Goal: Information Seeking & Learning: Learn about a topic

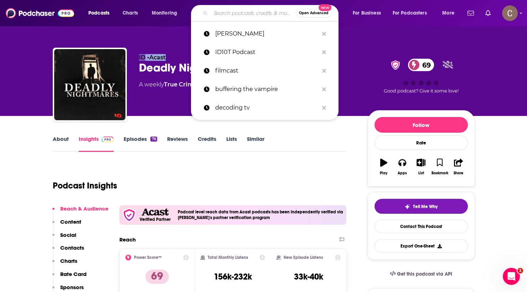
click at [223, 9] on input "Search podcasts, credits, & more..." at bounding box center [252, 12] width 85 height 11
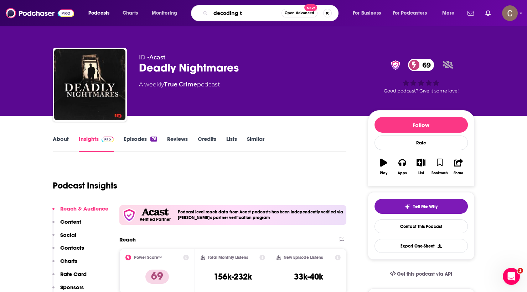
type input "decoding tv"
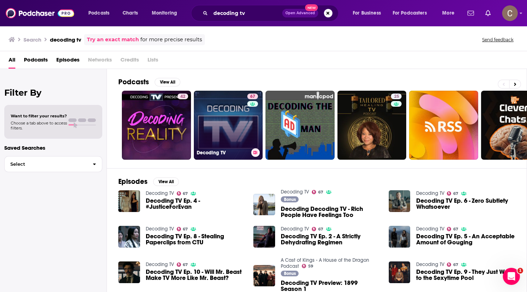
click at [233, 125] on link "67 Decoding TV" at bounding box center [228, 125] width 69 height 69
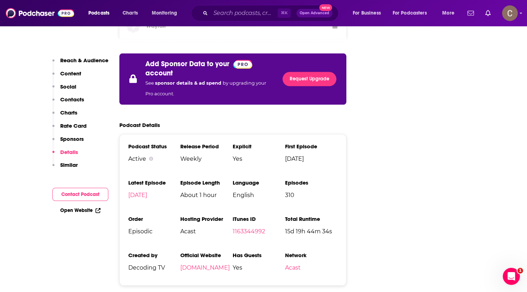
scroll to position [1393, 0]
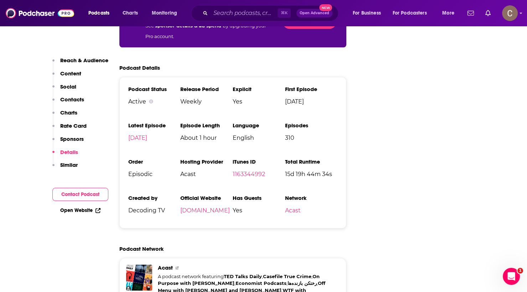
click at [190, 171] on span "Acast" at bounding box center [206, 174] width 52 height 7
